Goal: Information Seeking & Learning: Compare options

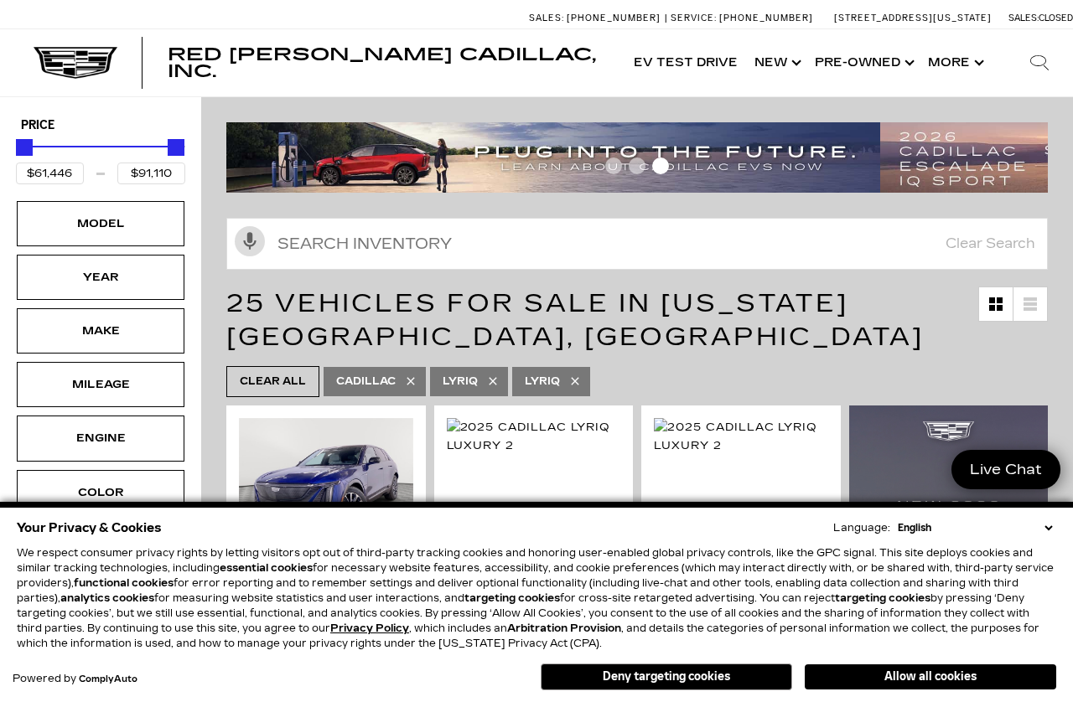
click at [289, 381] on span "Clear All" at bounding box center [273, 381] width 66 height 21
click at [641, 685] on button "Deny targeting cookies" at bounding box center [665, 677] width 251 height 27
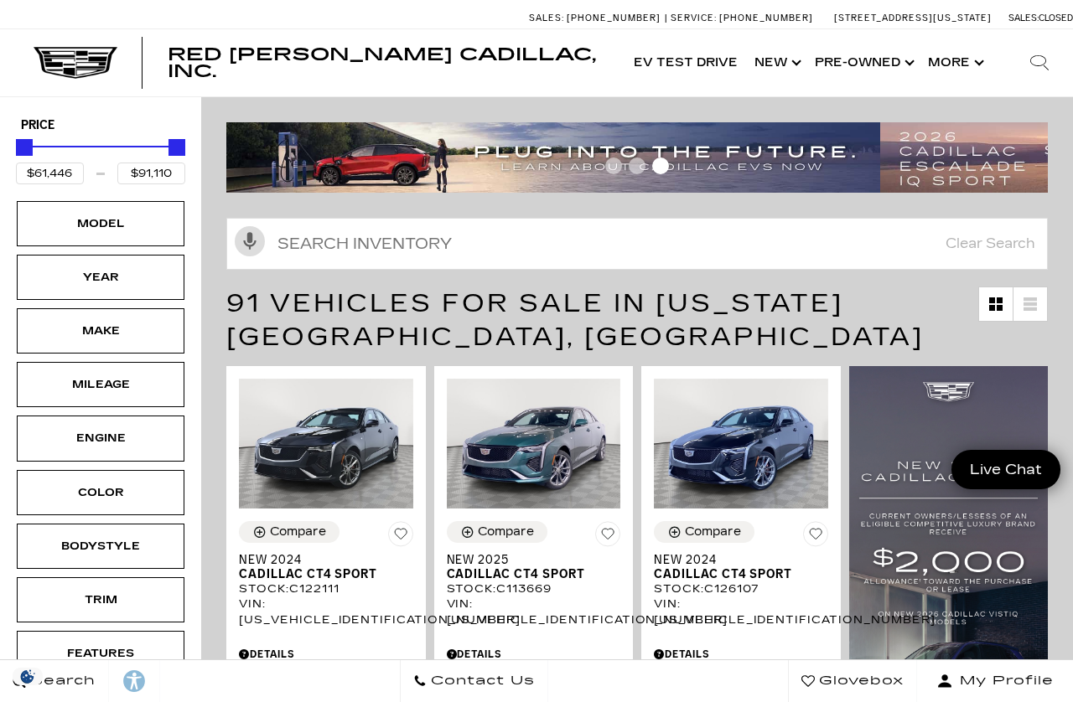
type input "$46,674"
type input "$179,434"
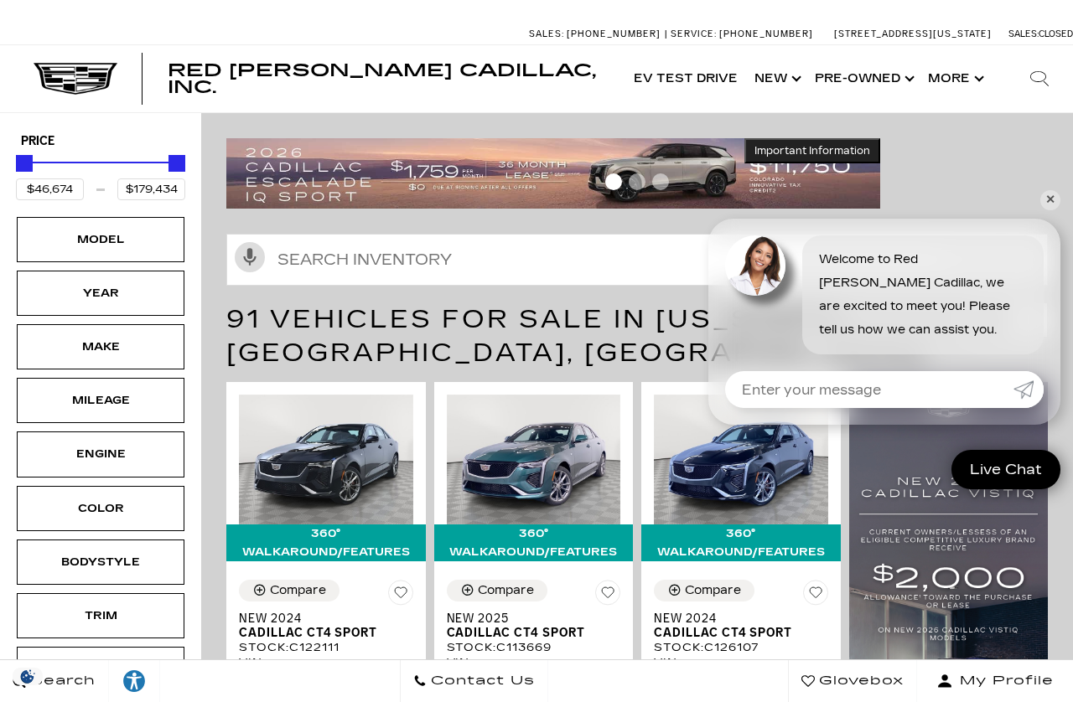
click at [152, 572] on div "Bodystyle" at bounding box center [101, 562] width 168 height 45
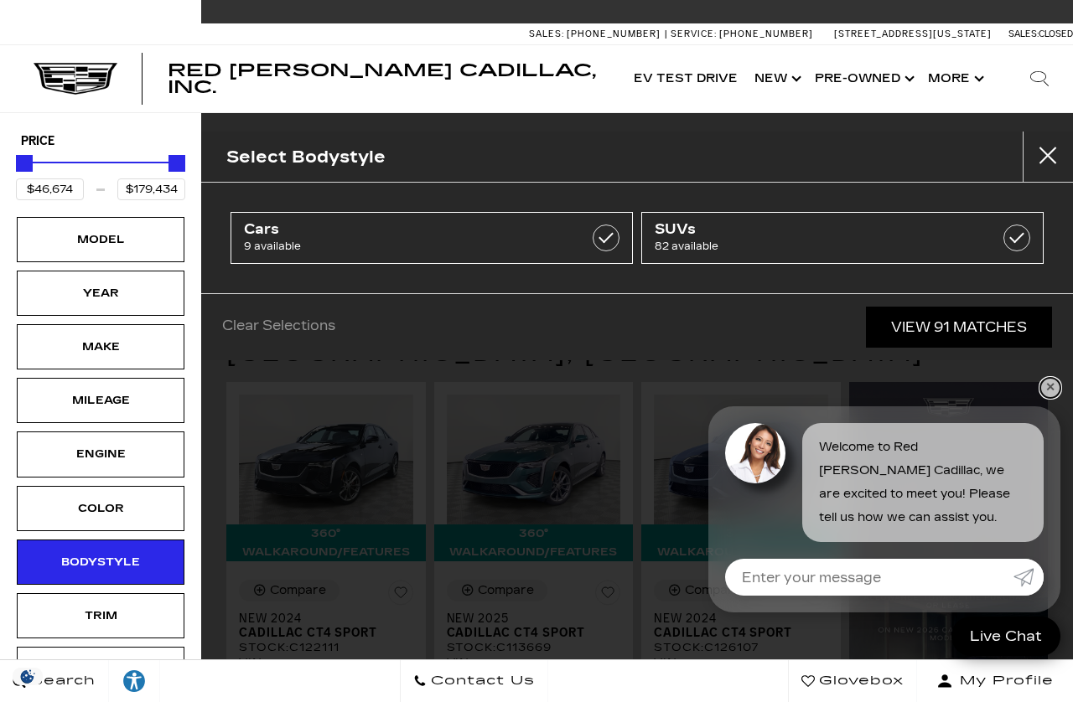
click at [1055, 388] on link "✕" at bounding box center [1050, 388] width 20 height 20
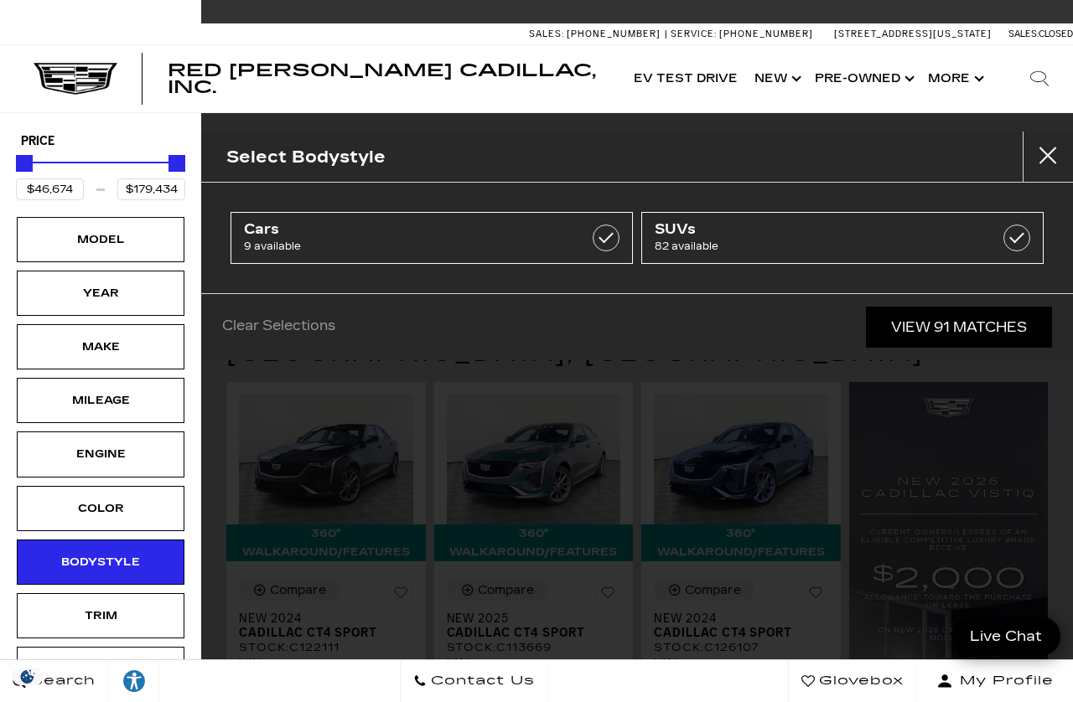
click at [871, 248] on span "82 available" at bounding box center [813, 246] width 319 height 17
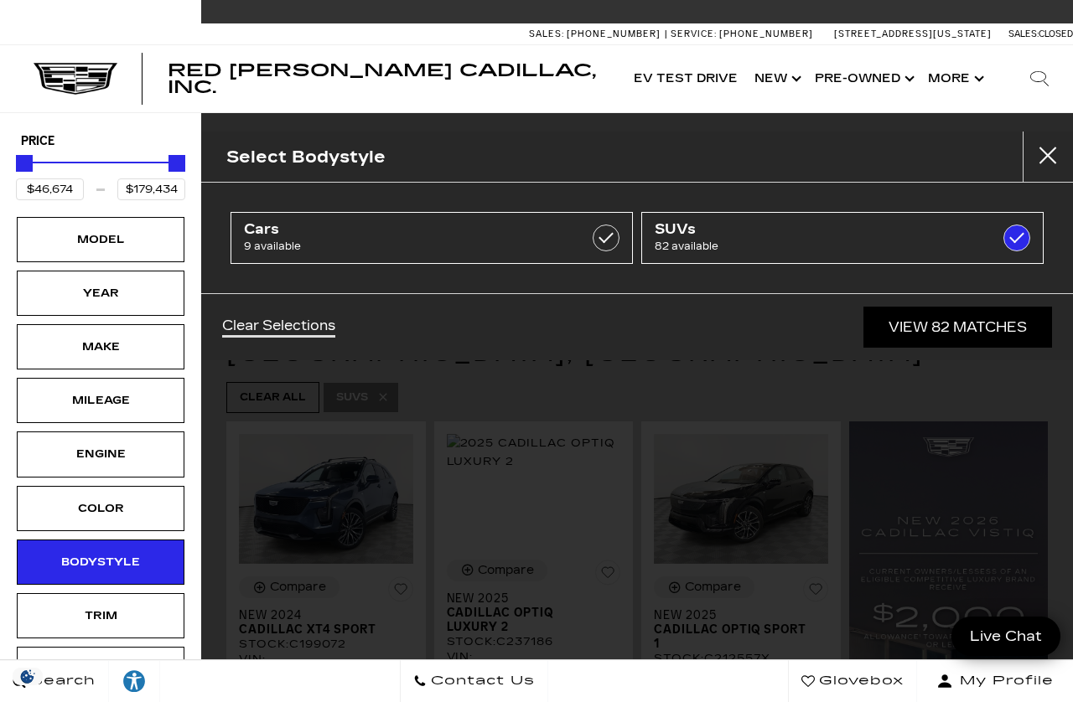
type input "$54,845"
checkbox input "true"
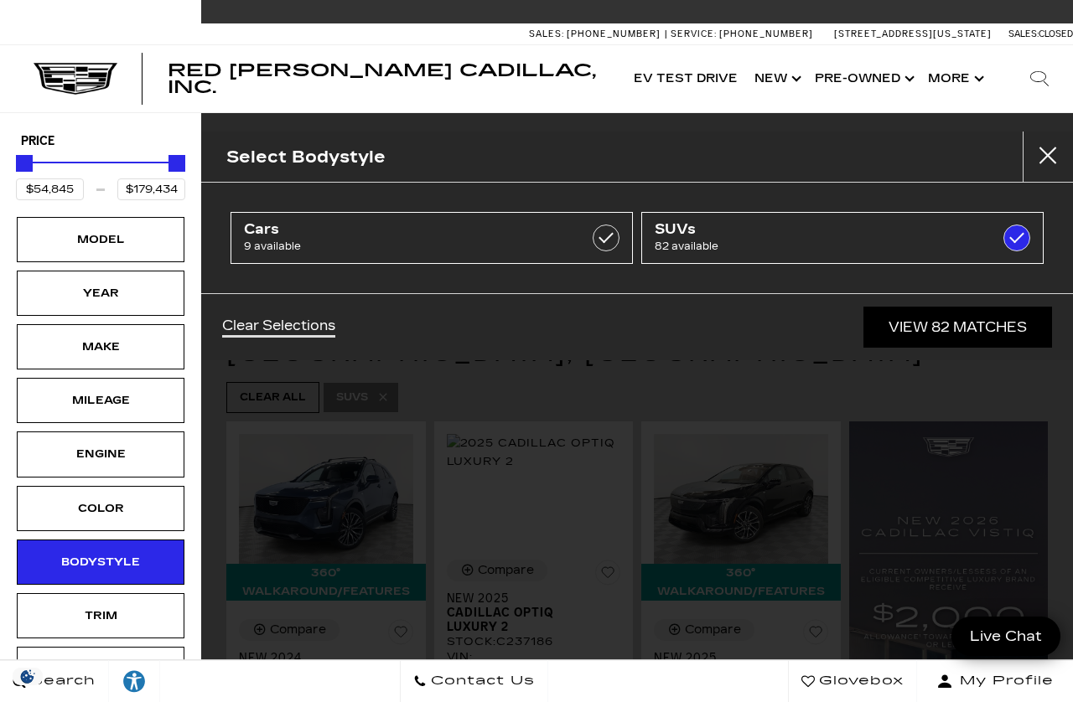
click at [949, 333] on link "View 82 Matches" at bounding box center [957, 327] width 189 height 41
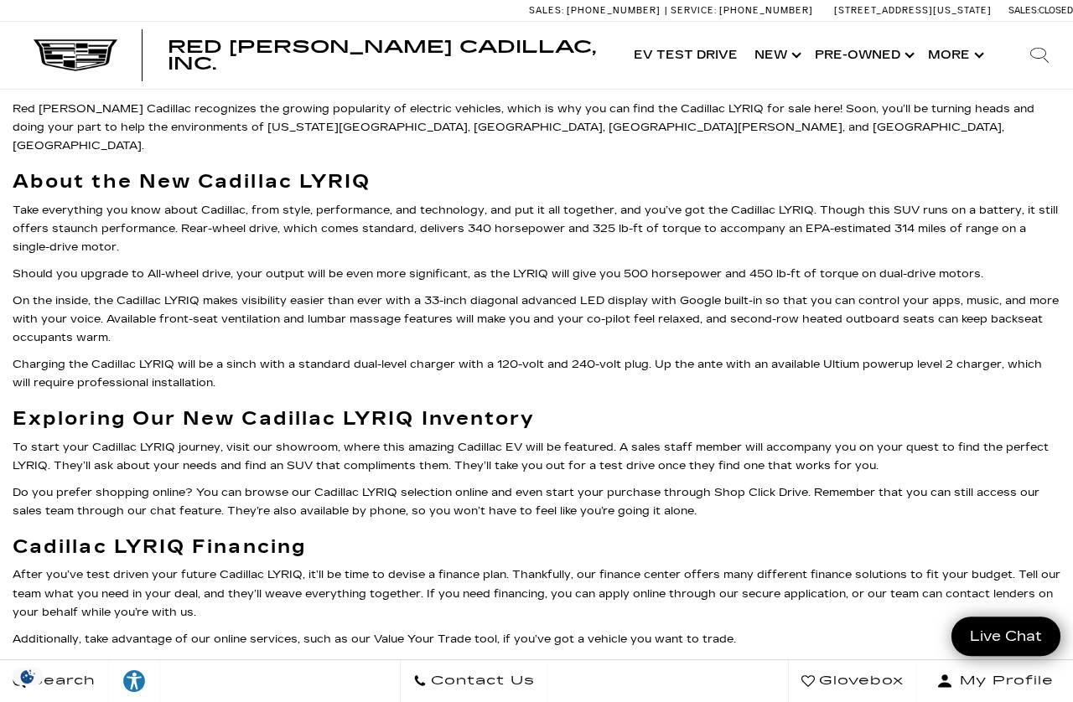
scroll to position [6005, 0]
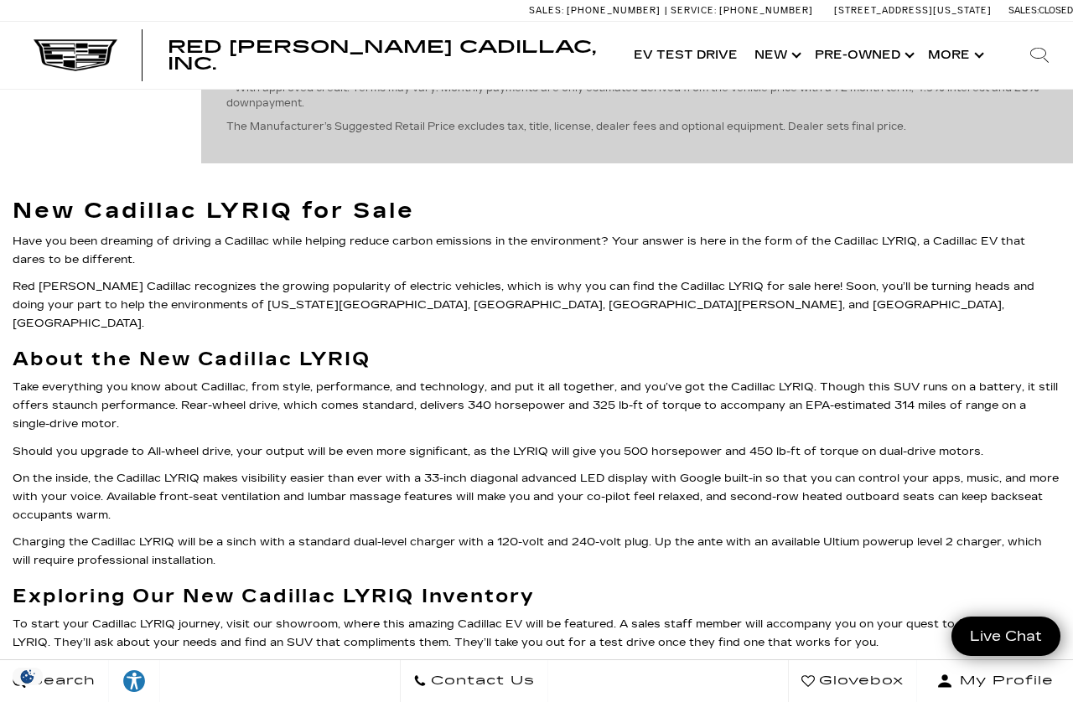
scroll to position [5035, 0]
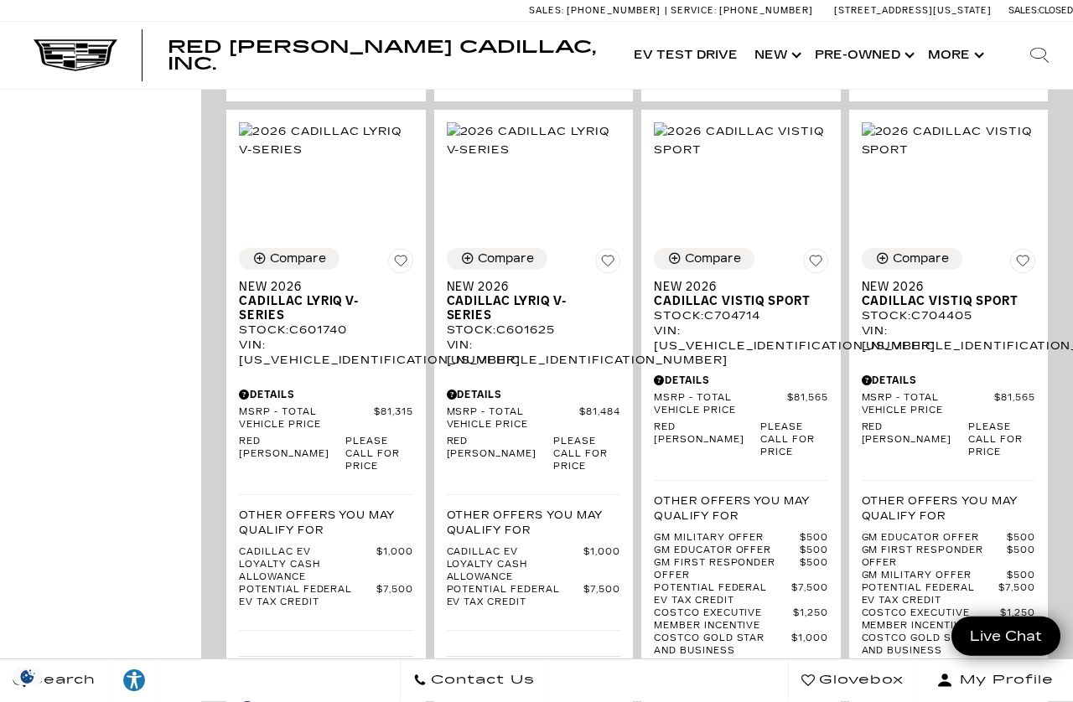
scroll to position [2100, 0]
click at [746, 308] on span "Cadillac VISTIQ Sport" at bounding box center [735, 301] width 162 height 14
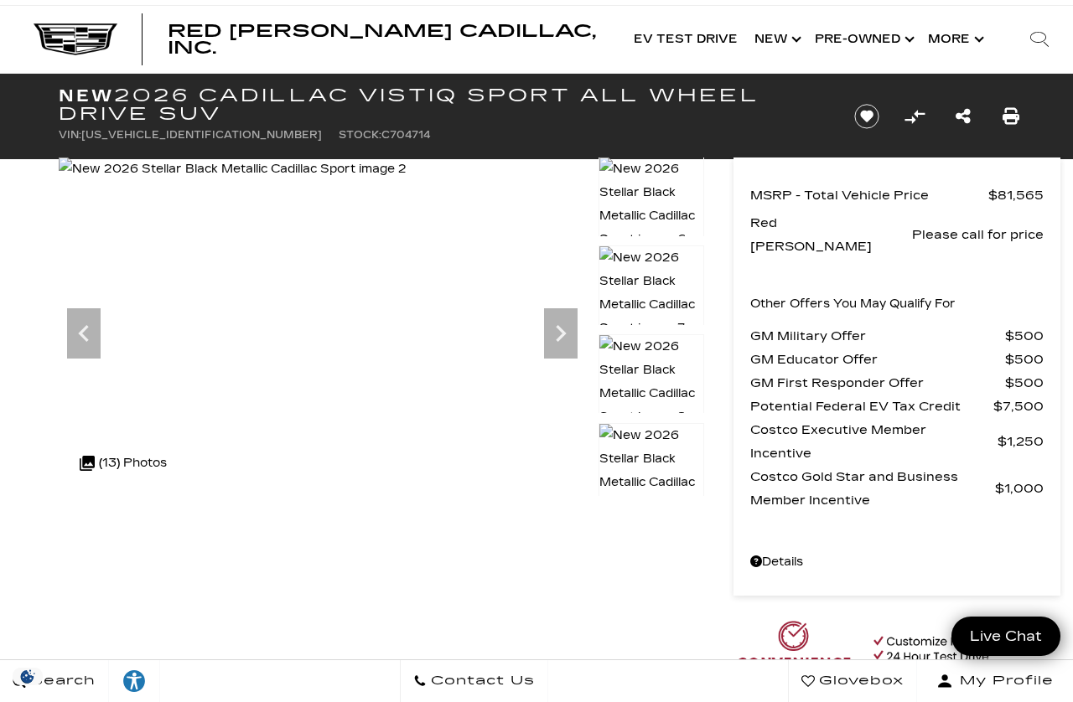
click at [653, 184] on img at bounding box center [651, 205] width 106 height 96
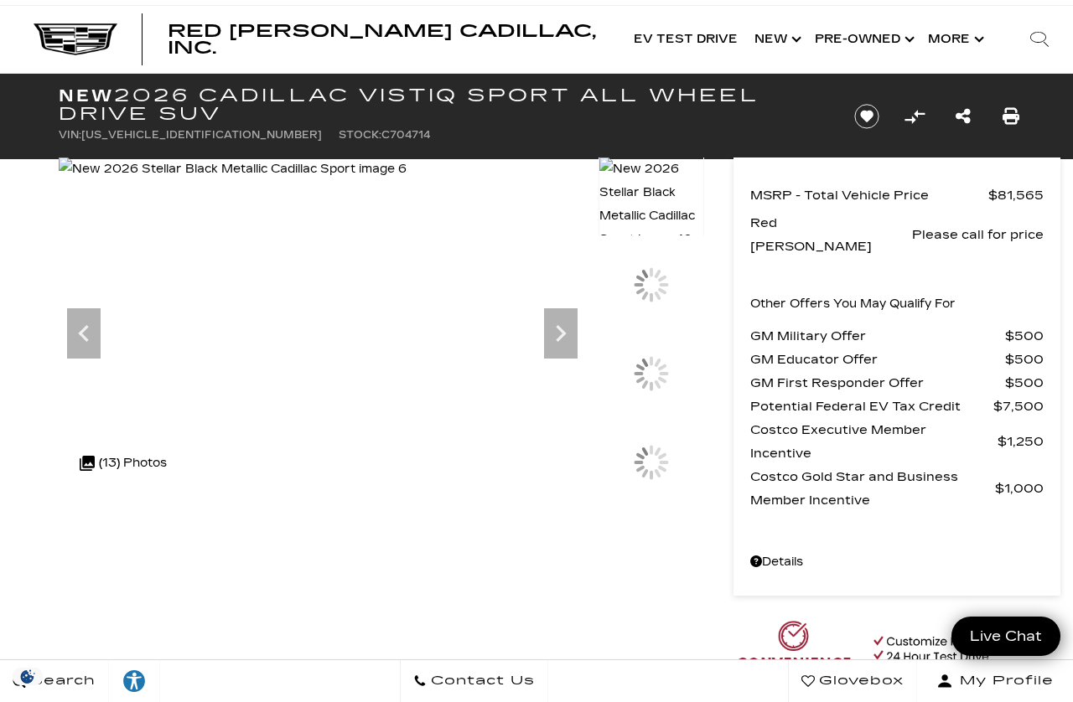
click at [648, 391] on div at bounding box center [650, 373] width 35 height 35
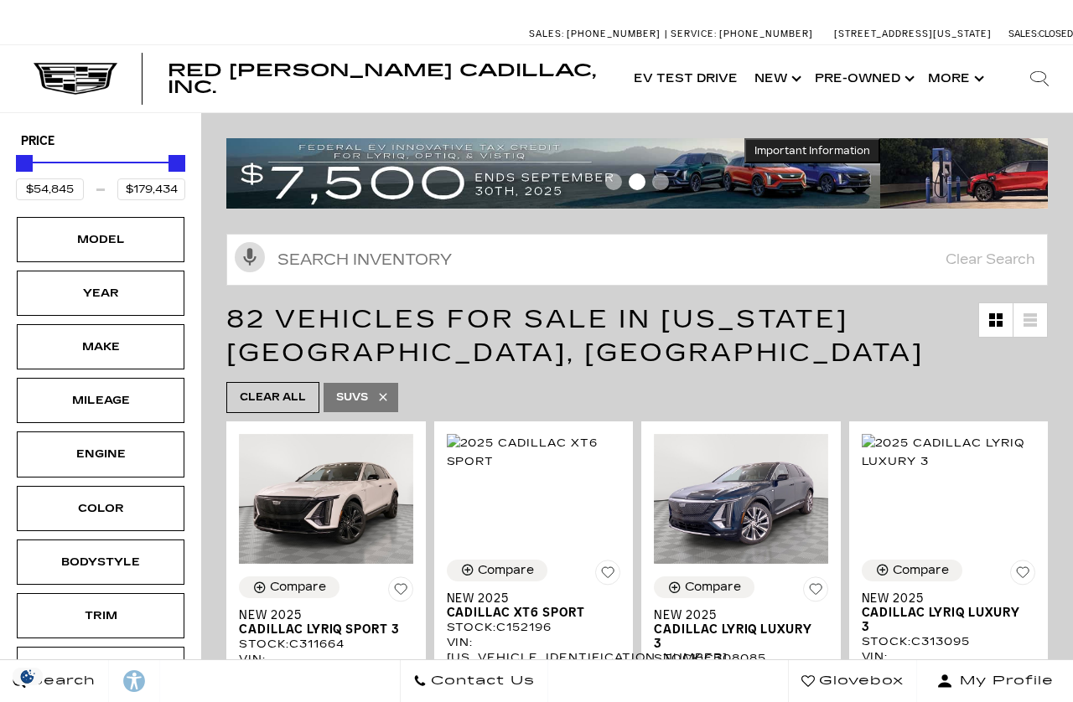
click at [111, 338] on div "Make" at bounding box center [101, 347] width 84 height 18
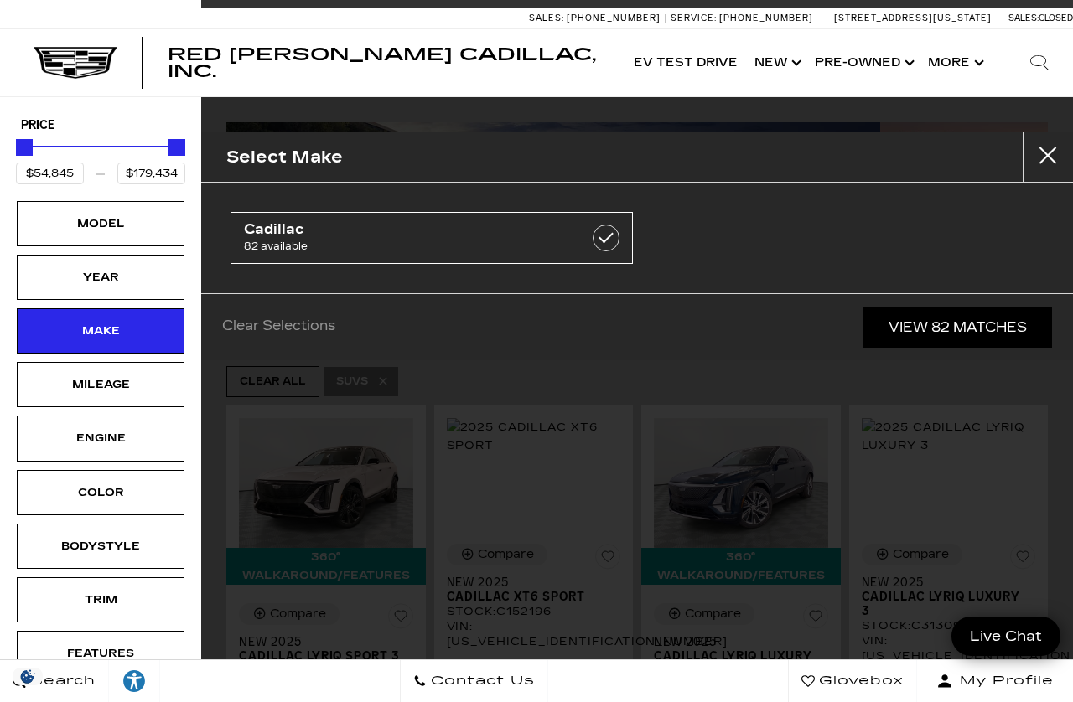
scroll to position [16, 0]
click at [1041, 159] on button "close" at bounding box center [1047, 157] width 50 height 50
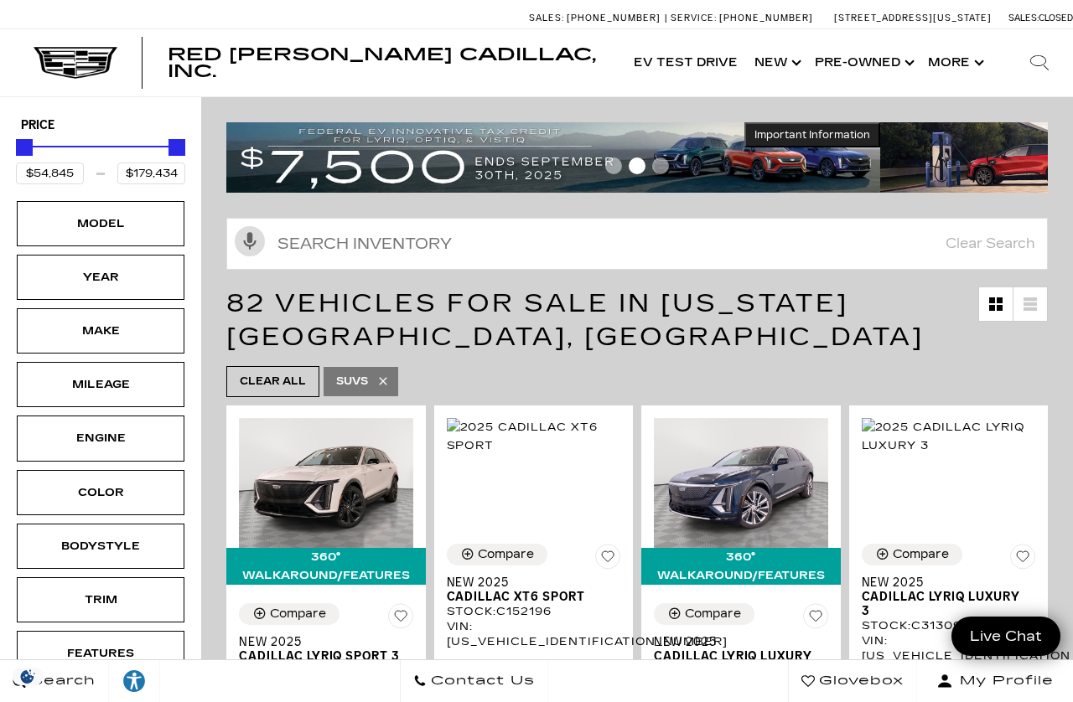
scroll to position [15, 0]
